Goal: Navigation & Orientation: Find specific page/section

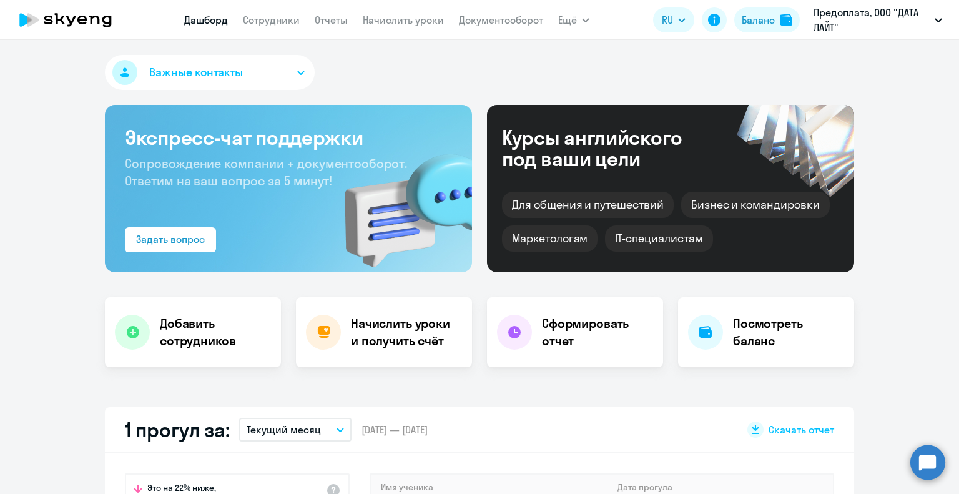
select select "30"
click at [277, 27] on nav "[PERSON_NAME] Отчеты Начислить уроки Документооборот" at bounding box center [363, 19] width 359 height 25
click at [272, 21] on link "Сотрудники" at bounding box center [271, 20] width 57 height 12
select select "30"
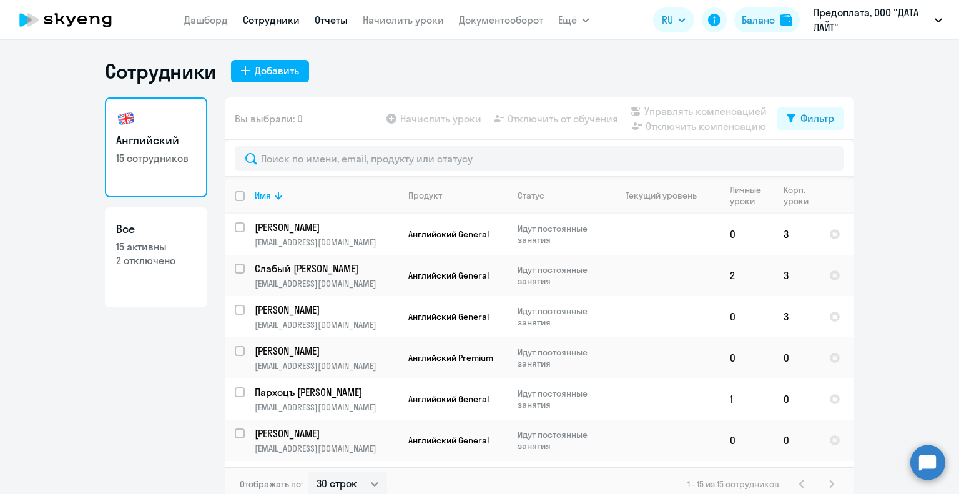
click at [338, 17] on link "Отчеты" at bounding box center [331, 20] width 33 height 12
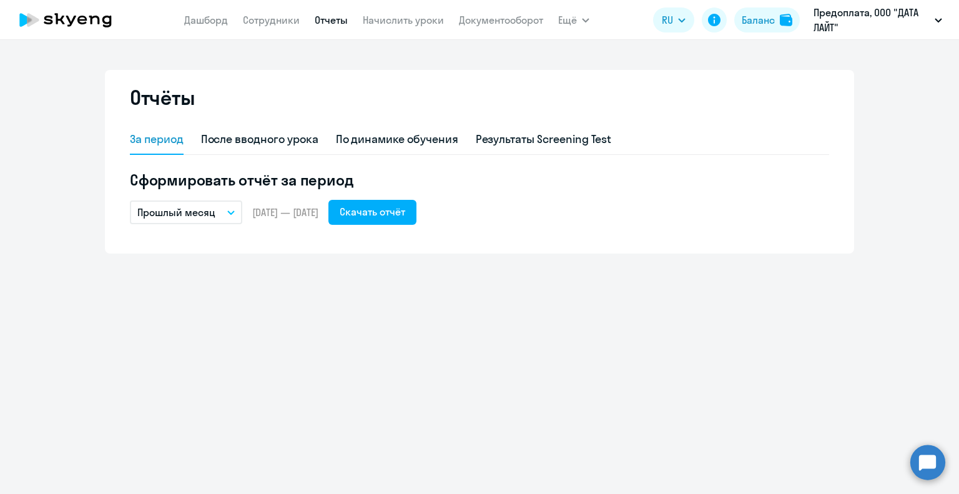
click at [274, 27] on app-menu-item-link "Сотрудники" at bounding box center [271, 20] width 57 height 16
click at [273, 23] on link "Сотрудники" at bounding box center [271, 20] width 57 height 12
select select "30"
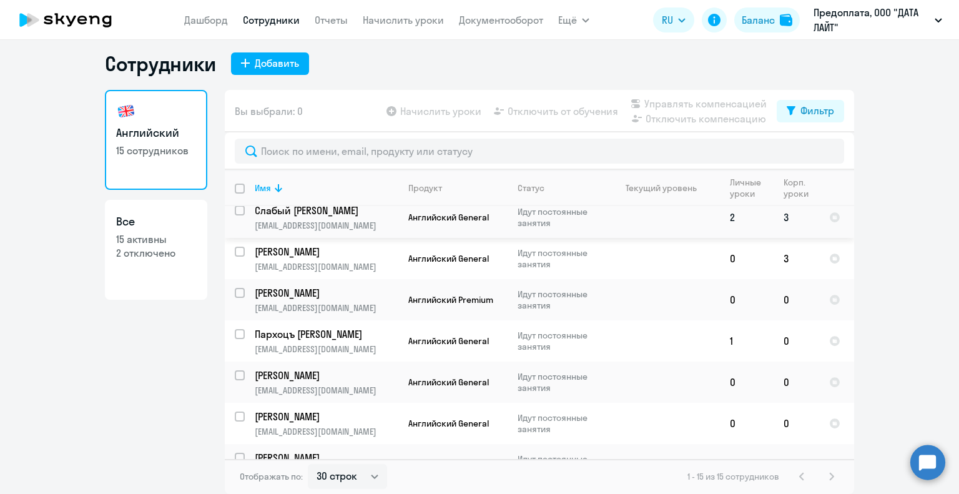
scroll to position [187, 0]
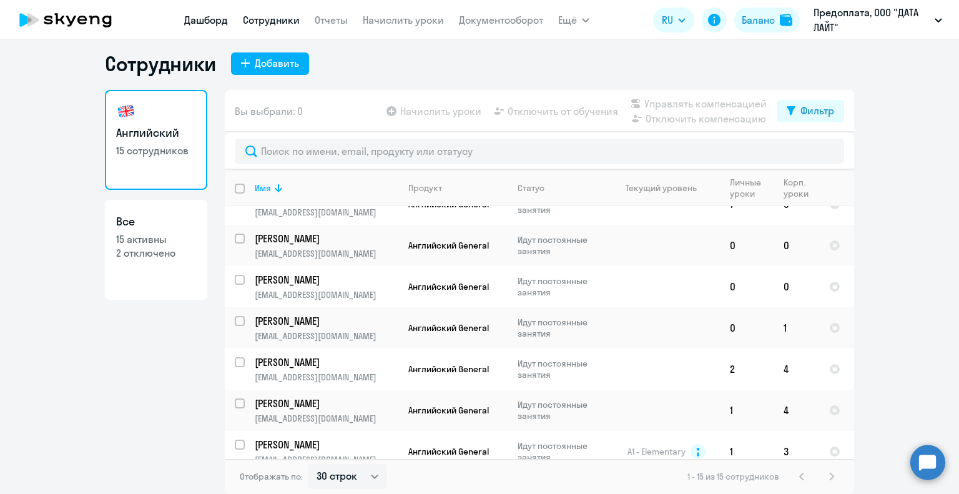
click at [209, 16] on link "Дашборд" at bounding box center [206, 20] width 44 height 12
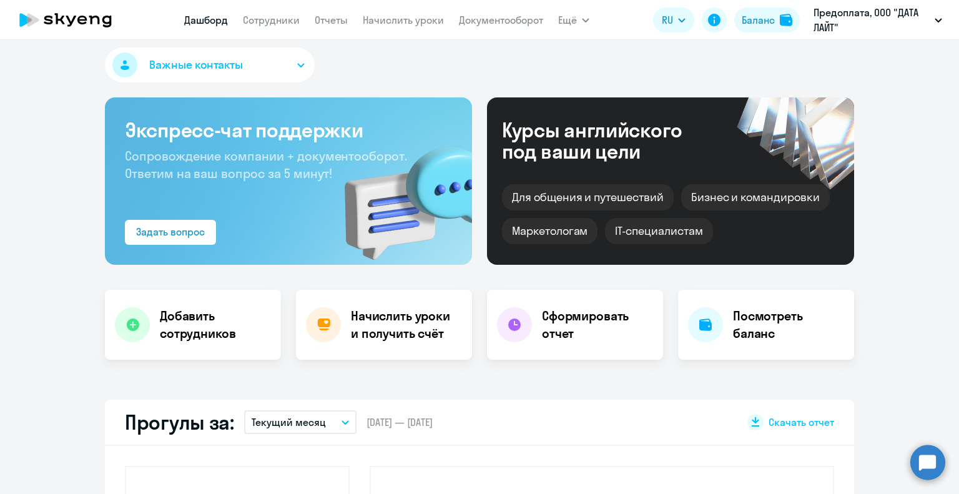
select select "30"
